Goal: Information Seeking & Learning: Find specific fact

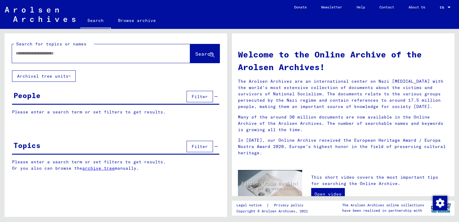
click at [76, 54] on input "text" at bounding box center [94, 53] width 157 height 6
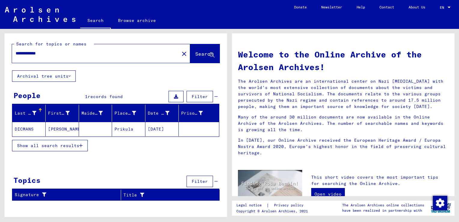
click at [168, 127] on mat-cell "[DATE]" at bounding box center [162, 129] width 33 height 14
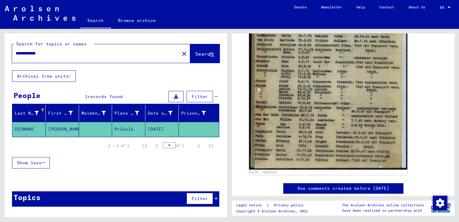
scroll to position [187, 0]
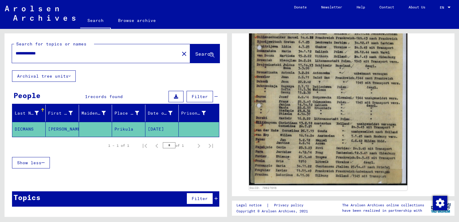
click at [29, 54] on input "**********" at bounding box center [96, 53] width 160 height 6
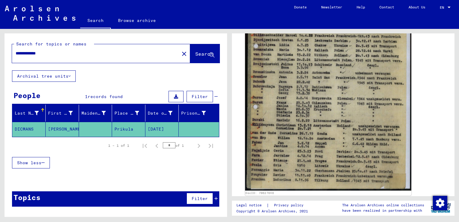
click at [285, 109] on img at bounding box center [328, 77] width 166 height 228
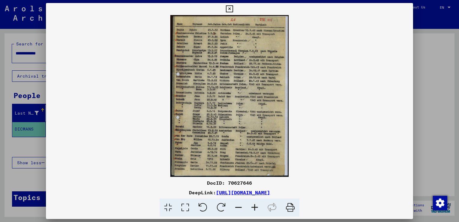
click at [256, 208] on icon at bounding box center [255, 207] width 16 height 18
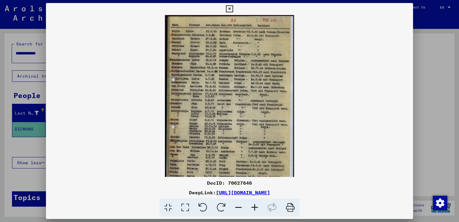
click at [256, 208] on icon at bounding box center [255, 207] width 16 height 18
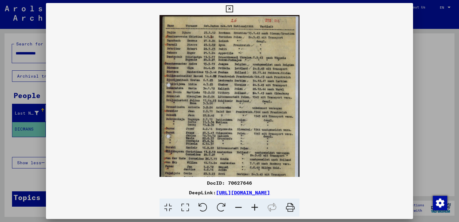
click at [256, 208] on icon at bounding box center [255, 207] width 16 height 18
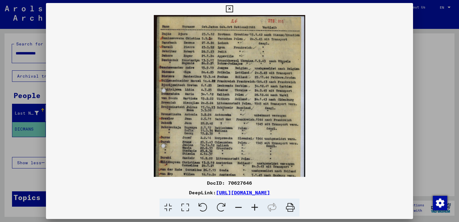
click at [256, 208] on icon at bounding box center [255, 207] width 16 height 18
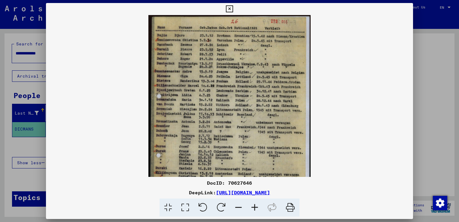
click at [256, 208] on icon at bounding box center [255, 207] width 16 height 18
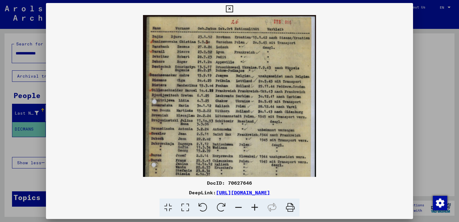
click at [256, 208] on icon at bounding box center [255, 207] width 16 height 18
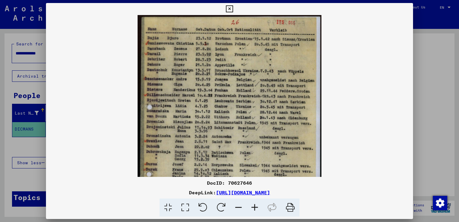
click at [256, 208] on icon at bounding box center [255, 207] width 16 height 18
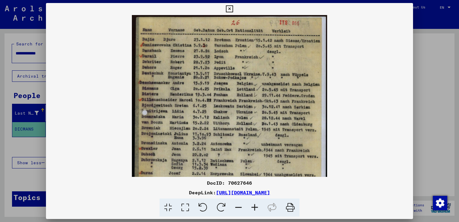
click at [256, 208] on icon at bounding box center [255, 207] width 16 height 18
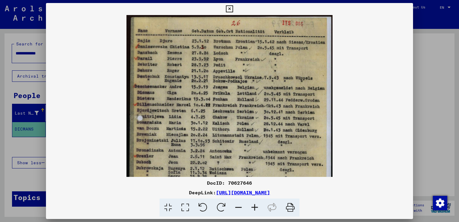
click at [256, 208] on icon at bounding box center [255, 207] width 16 height 18
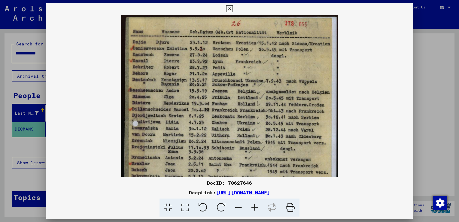
click at [256, 208] on icon at bounding box center [255, 207] width 16 height 18
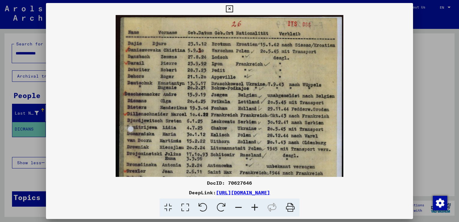
click at [256, 208] on icon at bounding box center [255, 207] width 16 height 18
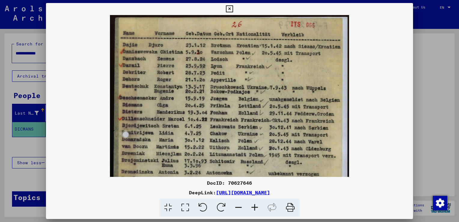
click at [256, 208] on icon at bounding box center [255, 207] width 16 height 18
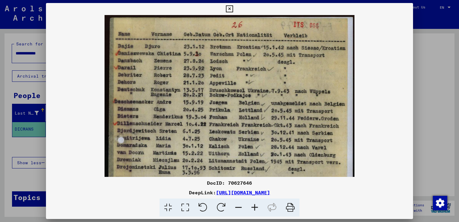
click at [424, 72] on div at bounding box center [229, 111] width 459 height 222
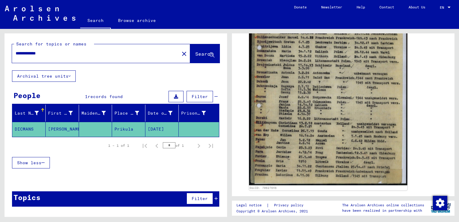
click at [31, 52] on input "**********" at bounding box center [96, 53] width 160 height 6
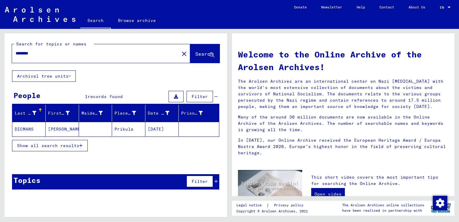
click at [42, 54] on input "*******" at bounding box center [94, 53] width 157 height 6
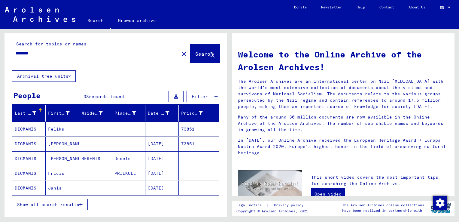
click at [53, 172] on mat-cell "Fricis" at bounding box center [62, 173] width 33 height 14
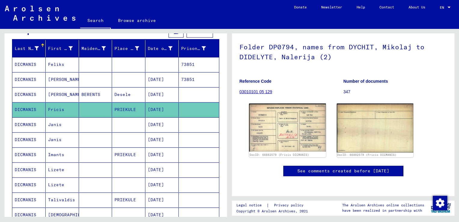
scroll to position [64, 0]
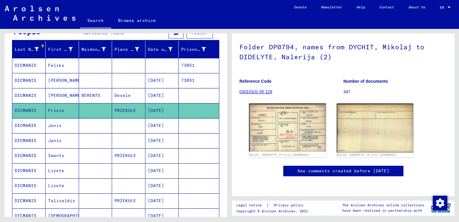
click at [167, 81] on mat-cell "[DATE]" at bounding box center [162, 80] width 33 height 15
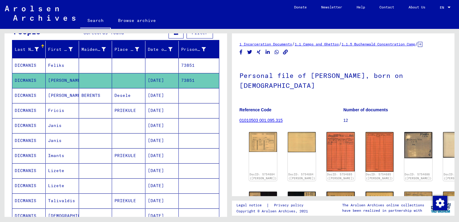
click at [156, 155] on mat-cell "[DATE]" at bounding box center [162, 155] width 33 height 15
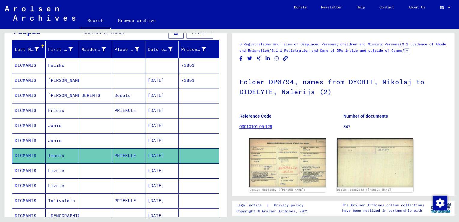
click at [155, 198] on mat-cell "[DATE]" at bounding box center [162, 200] width 33 height 15
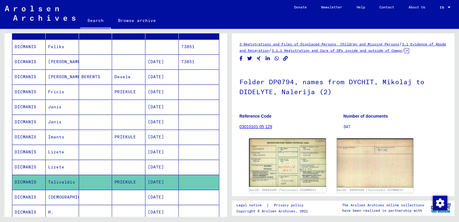
scroll to position [78, 0]
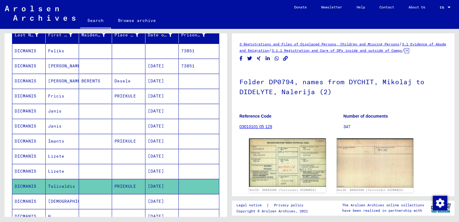
click at [172, 152] on mat-cell "[DATE]" at bounding box center [162, 156] width 33 height 15
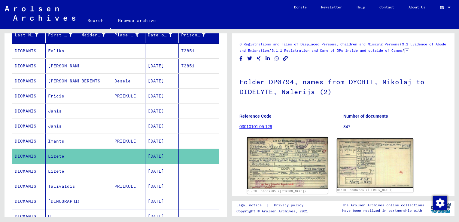
click at [277, 170] on img at bounding box center [287, 163] width 81 height 52
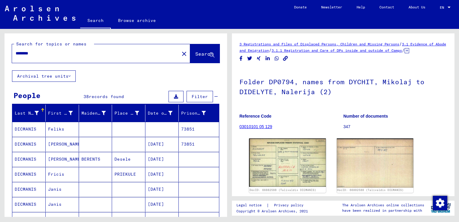
drag, startPoint x: 43, startPoint y: 54, endPoint x: 0, endPoint y: 55, distance: 43.3
click at [0, 55] on html "Search Browse archive Donate Newsletter Help Contact About Us Search Browse arc…" at bounding box center [229, 111] width 459 height 222
type input "**********"
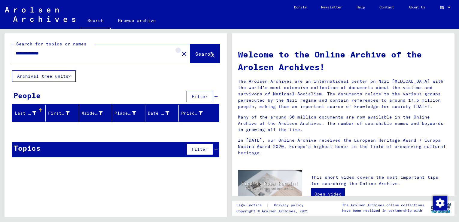
click at [179, 57] on button "close" at bounding box center [184, 53] width 12 height 12
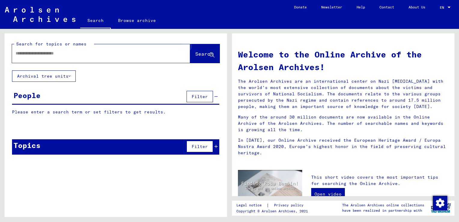
click at [211, 54] on icon at bounding box center [212, 55] width 5 height 5
click at [195, 51] on span "Search" at bounding box center [204, 54] width 18 height 6
click at [198, 56] on span "Search" at bounding box center [204, 54] width 18 height 6
click at [78, 52] on input "text" at bounding box center [94, 53] width 157 height 6
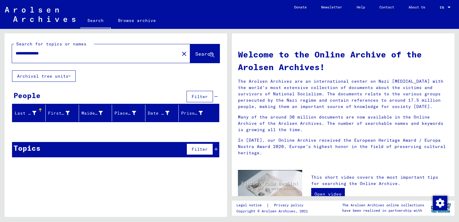
click at [70, 57] on div "**********" at bounding box center [92, 54] width 160 height 14
click at [67, 52] on input "**********" at bounding box center [94, 53] width 157 height 6
type input "******"
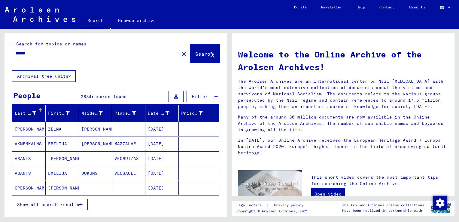
click at [220, 101] on yv-its-grid-expansion-panel "People 2884 records found Filter Last Name First Name Maiden Name Place of Birt…" at bounding box center [116, 153] width 223 height 129
click at [57, 205] on span "Show all search results" at bounding box center [48, 204] width 62 height 5
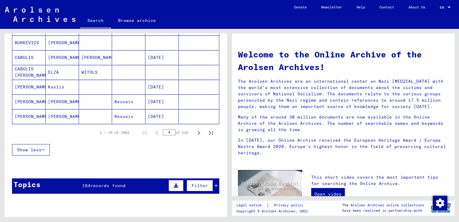
scroll to position [369, 0]
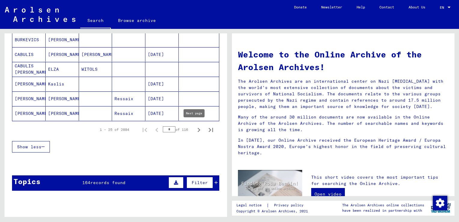
click at [195, 127] on icon "Next page" at bounding box center [199, 130] width 8 height 8
type input "*"
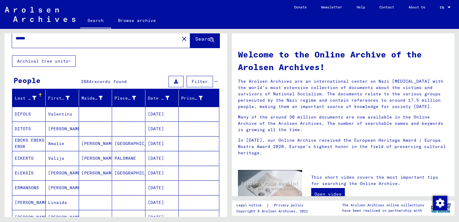
scroll to position [12, 0]
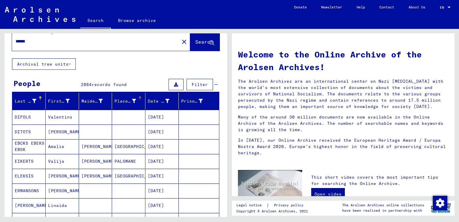
click at [132, 99] on icon at bounding box center [134, 101] width 4 height 4
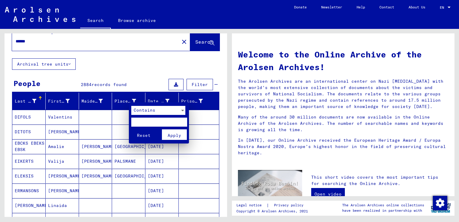
click at [146, 121] on input "text" at bounding box center [159, 122] width 56 height 9
type input "***"
click at [183, 112] on div at bounding box center [182, 110] width 5 height 9
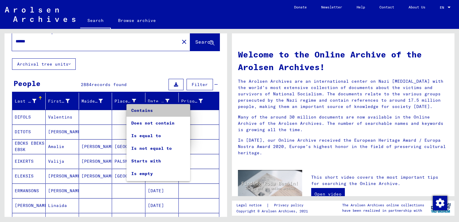
click at [167, 114] on span "Contains" at bounding box center [158, 110] width 54 height 13
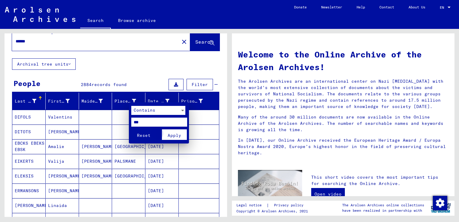
click at [176, 136] on span "Apply" at bounding box center [175, 135] width 14 height 5
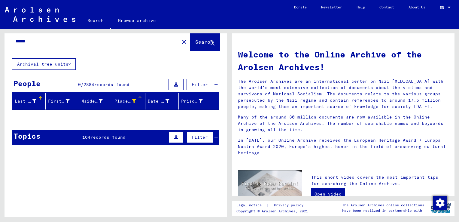
click at [132, 98] on div at bounding box center [134, 101] width 4 height 6
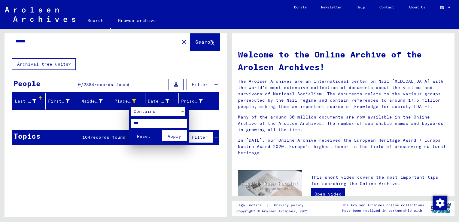
drag, startPoint x: 144, startPoint y: 124, endPoint x: 81, endPoint y: 127, distance: 62.6
click at [81, 127] on div "Contains *** Reset Apply" at bounding box center [229, 111] width 459 height 222
click at [176, 137] on span "Apply" at bounding box center [175, 135] width 14 height 5
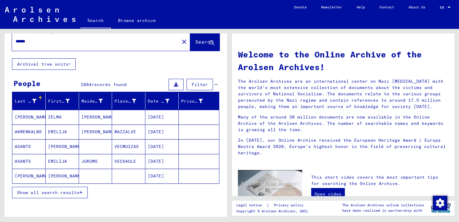
click at [70, 191] on span "Show all search results" at bounding box center [48, 192] width 62 height 5
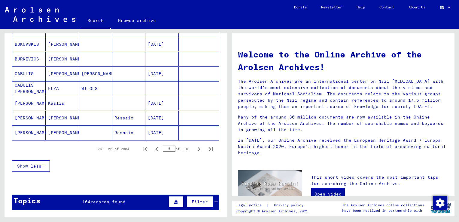
scroll to position [349, 0]
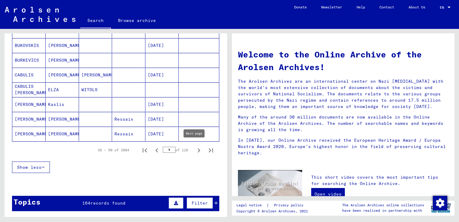
click at [195, 150] on icon "Next page" at bounding box center [199, 150] width 8 height 8
type input "*"
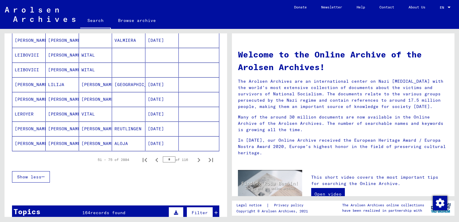
scroll to position [416, 0]
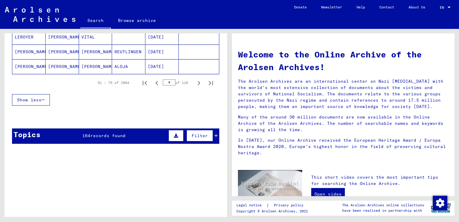
drag, startPoint x: 221, startPoint y: 162, endPoint x: 232, endPoint y: 31, distance: 130.9
click at [232, 29] on div "Search for topics or names ****** close Search Archival tree units People 2884 …" at bounding box center [229, 29] width 459 height 0
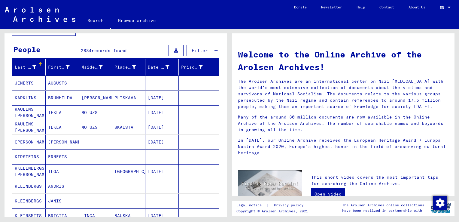
scroll to position [0, 0]
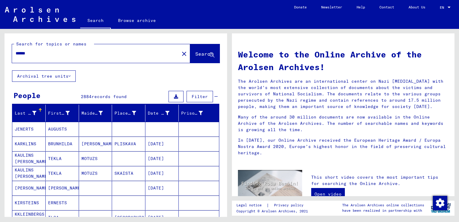
click at [69, 55] on input "******" at bounding box center [94, 53] width 157 height 6
type input "**********"
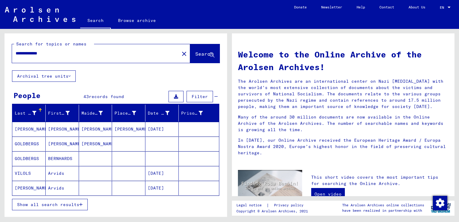
click at [66, 204] on span "Show all search results" at bounding box center [48, 204] width 62 height 5
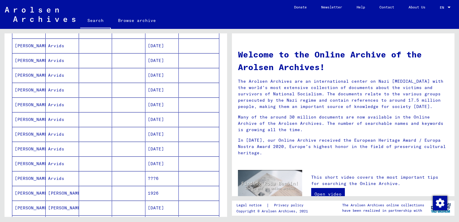
scroll to position [160, 0]
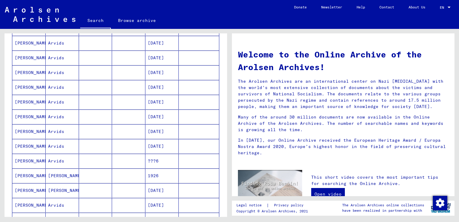
click at [161, 130] on mat-cell "[DATE]" at bounding box center [162, 131] width 33 height 14
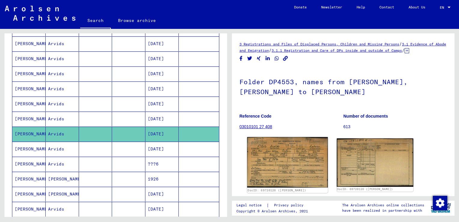
click at [290, 161] on img at bounding box center [287, 162] width 81 height 51
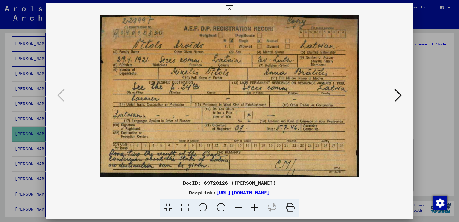
click at [434, 17] on div at bounding box center [229, 111] width 459 height 222
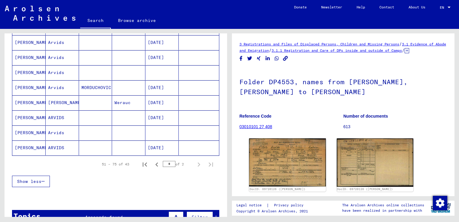
scroll to position [345, 0]
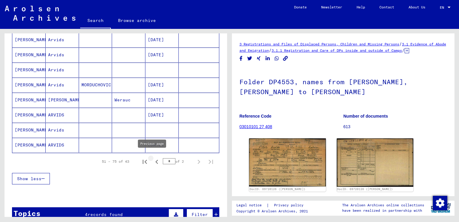
click at [153, 161] on icon "Previous page" at bounding box center [157, 162] width 8 height 8
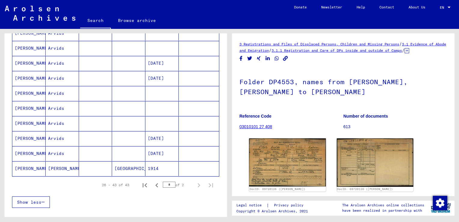
scroll to position [245, 0]
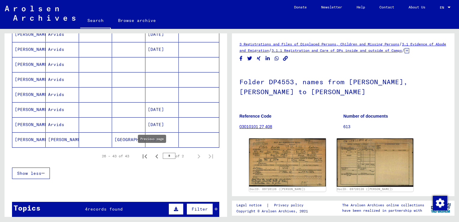
click at [153, 153] on icon "Previous page" at bounding box center [157, 156] width 8 height 8
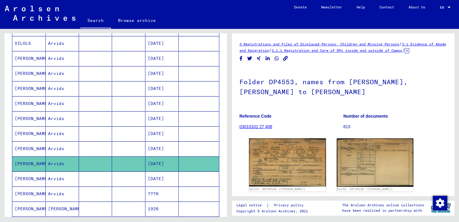
scroll to position [132, 0]
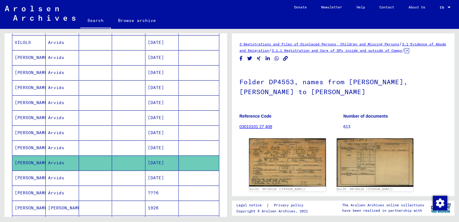
click at [159, 144] on mat-cell "[DATE]" at bounding box center [162, 147] width 33 height 15
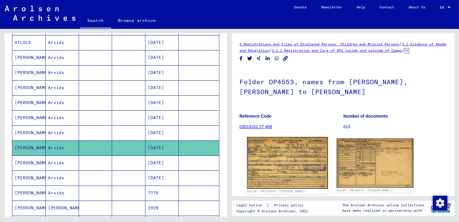
click at [266, 168] on img at bounding box center [287, 163] width 81 height 52
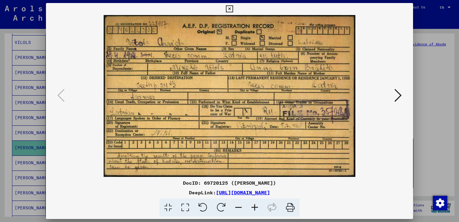
click at [439, 17] on div at bounding box center [229, 111] width 459 height 222
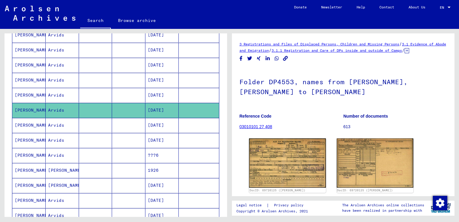
scroll to position [175, 0]
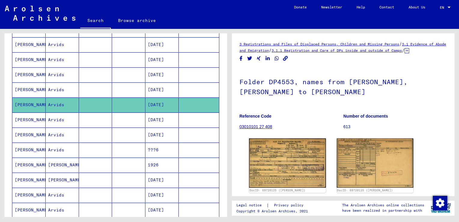
drag, startPoint x: 222, startPoint y: 123, endPoint x: 222, endPoint y: 135, distance: 12.0
click at [222, 135] on div "Last Name First Name Maiden Name Place of Birth Date of Birth Prisoner # [PERSO…" at bounding box center [116, 146] width 223 height 432
click at [159, 195] on mat-cell "[DATE]" at bounding box center [162, 195] width 33 height 15
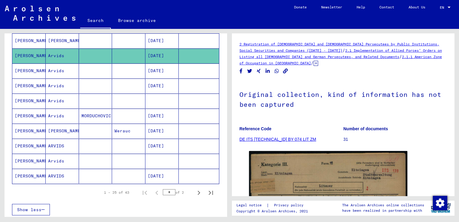
scroll to position [321, 0]
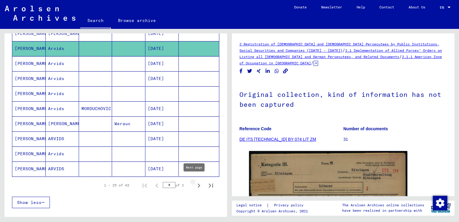
click at [195, 182] on icon "Next page" at bounding box center [199, 185] width 8 height 8
type input "*"
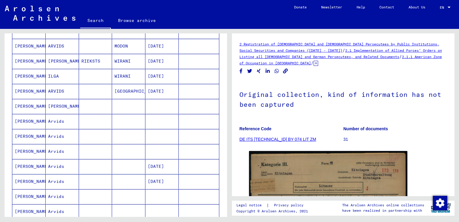
scroll to position [114, 0]
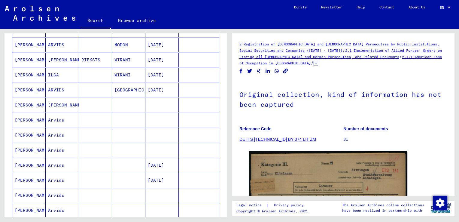
click at [159, 164] on mat-cell "[DATE]" at bounding box center [162, 165] width 33 height 15
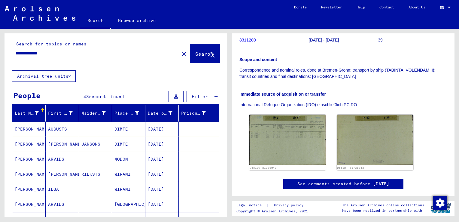
click at [50, 54] on input "**********" at bounding box center [96, 53] width 160 height 6
type input "**********"
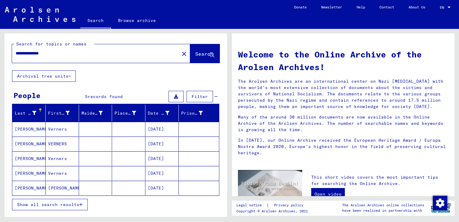
drag, startPoint x: 162, startPoint y: 130, endPoint x: 153, endPoint y: 127, distance: 9.8
click at [153, 127] on mat-cell "[DATE]" at bounding box center [162, 129] width 33 height 14
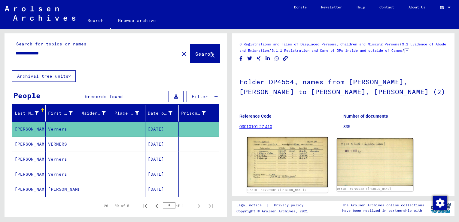
click at [290, 159] on img at bounding box center [287, 162] width 81 height 50
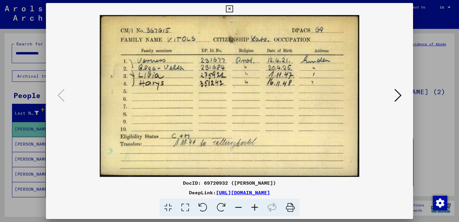
click at [206, 65] on img at bounding box center [229, 96] width 326 height 162
click at [180, 66] on img at bounding box center [229, 96] width 326 height 162
click at [434, 21] on div at bounding box center [229, 111] width 459 height 222
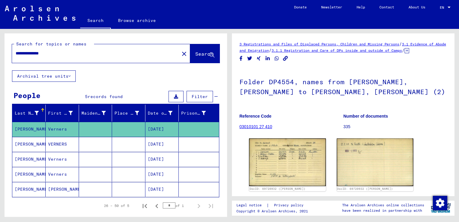
click at [164, 145] on mat-cell "[DATE]" at bounding box center [162, 144] width 33 height 15
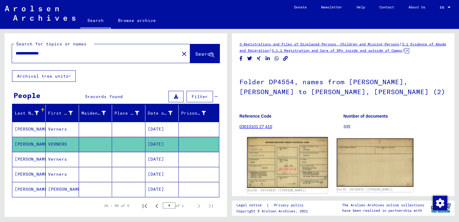
click at [281, 176] on img at bounding box center [287, 162] width 81 height 51
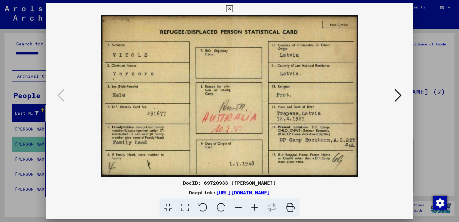
click at [438, 121] on div at bounding box center [229, 111] width 459 height 222
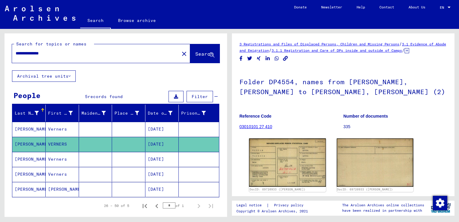
click at [159, 160] on mat-cell "[DATE]" at bounding box center [162, 159] width 33 height 15
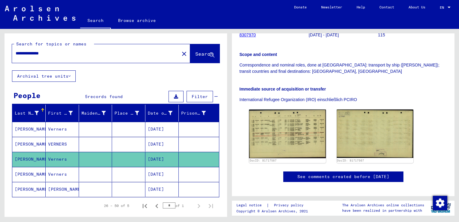
scroll to position [125, 0]
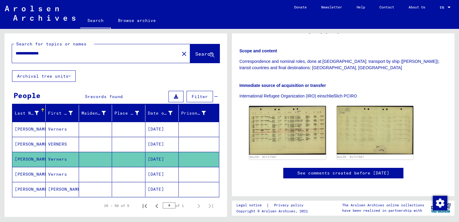
click at [162, 172] on mat-cell "[DATE]" at bounding box center [162, 174] width 33 height 15
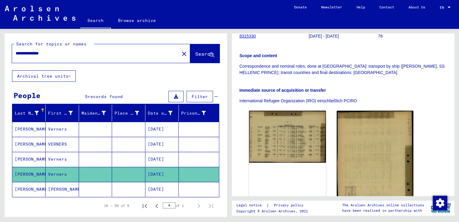
scroll to position [122, 0]
